Goal: Transaction & Acquisition: Obtain resource

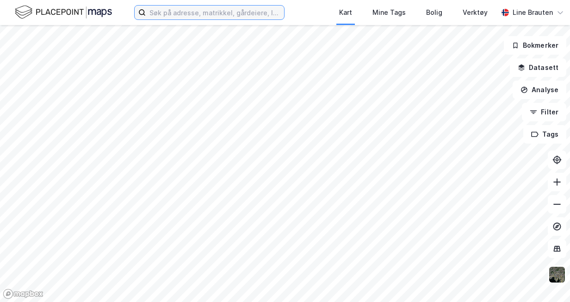
click at [210, 15] on input at bounding box center [215, 13] width 138 height 14
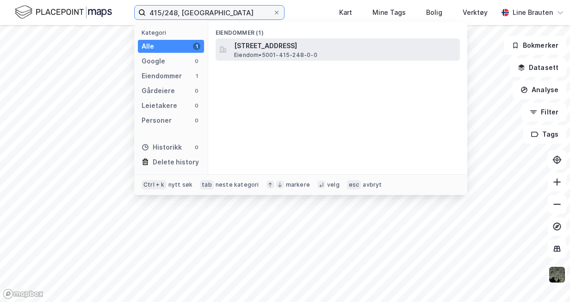
type input "415/248, [GEOGRAPHIC_DATA]"
click at [293, 55] on span "Eiendom • 5001-415-248-0-0" at bounding box center [275, 54] width 83 height 7
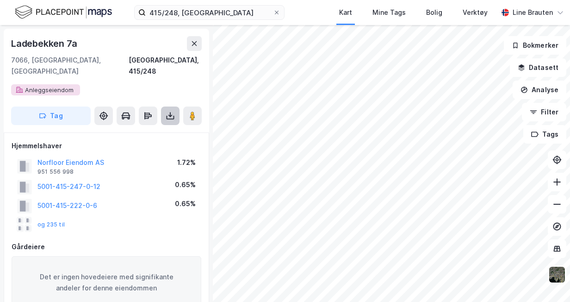
click at [168, 111] on icon at bounding box center [170, 115] width 9 height 9
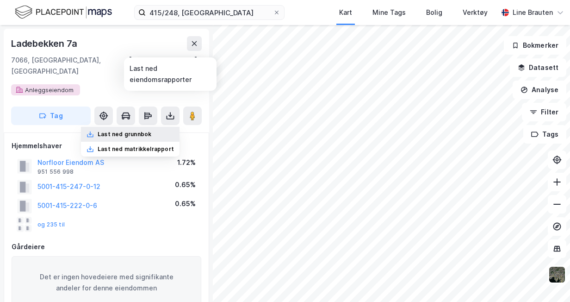
click at [149, 131] on div "Last ned grunnbok" at bounding box center [125, 134] width 54 height 7
